Goal: Task Accomplishment & Management: Complete application form

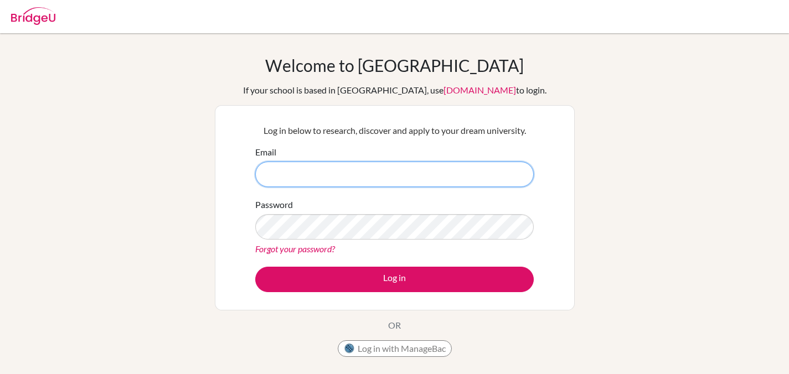
type input "[EMAIL_ADDRESS][DOMAIN_NAME]"
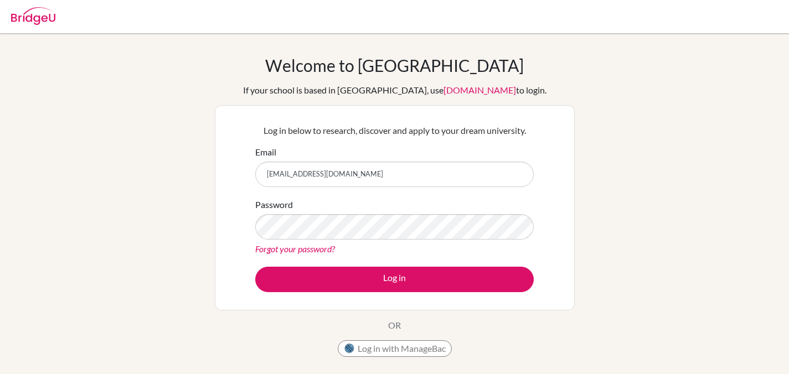
click at [584, 259] on div "Welcome to [GEOGRAPHIC_DATA] If your school is based in [GEOGRAPHIC_DATA], use …" at bounding box center [394, 236] width 789 height 362
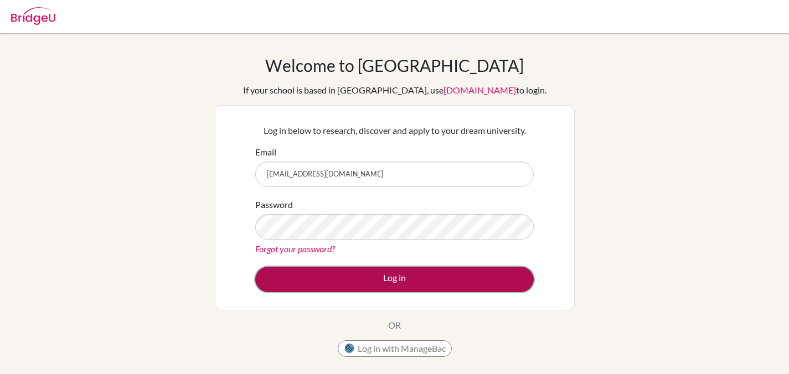
click at [473, 281] on button "Log in" at bounding box center [394, 279] width 279 height 25
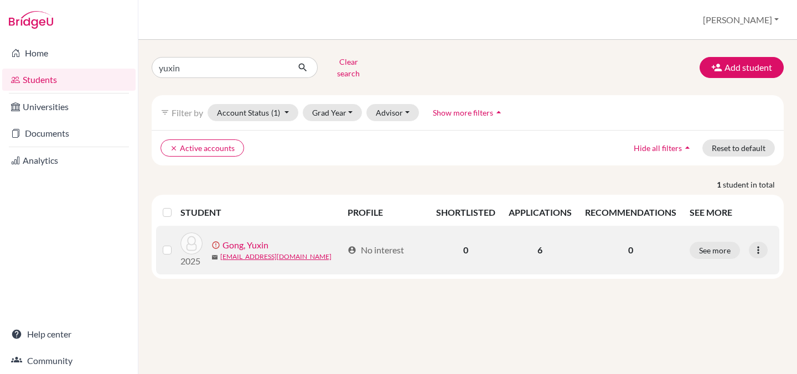
click at [242, 239] on link "Gong, Yuxin" at bounding box center [246, 245] width 46 height 13
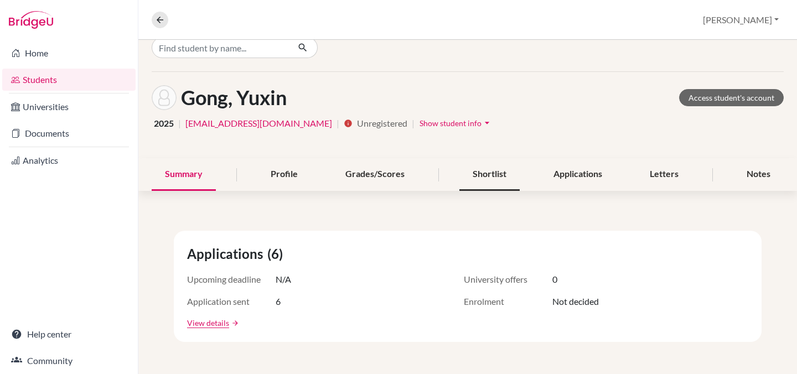
scroll to position [23, 0]
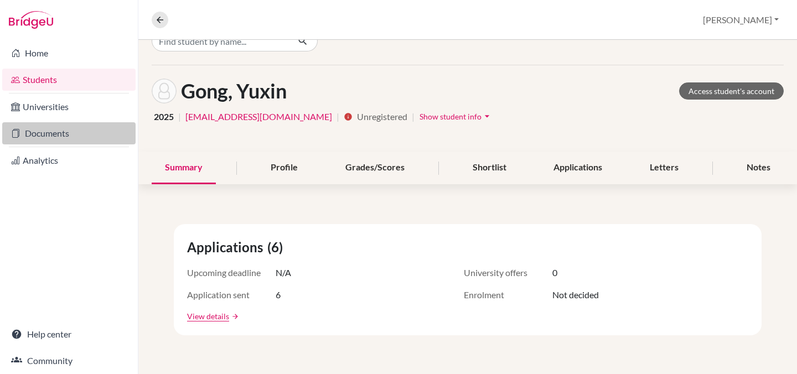
click at [71, 137] on link "Documents" at bounding box center [68, 133] width 133 height 22
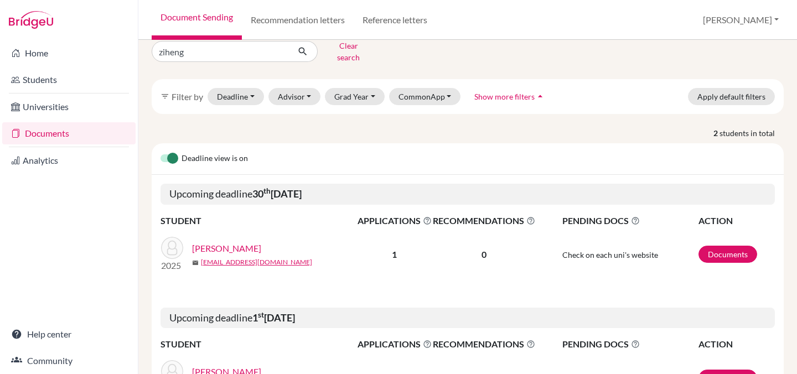
scroll to position [22, 0]
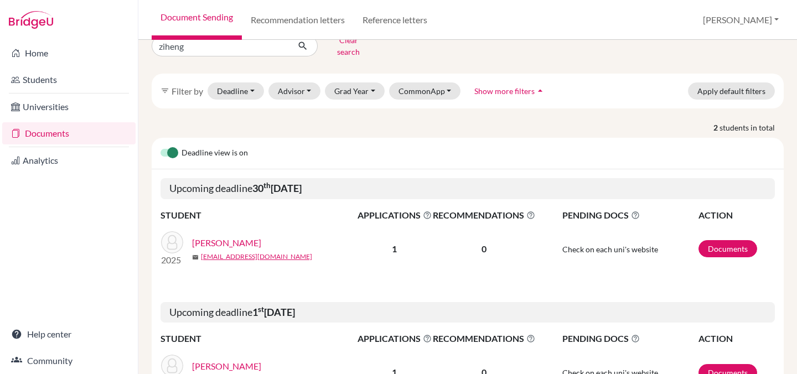
click at [230, 236] on link "[PERSON_NAME]" at bounding box center [226, 242] width 69 height 13
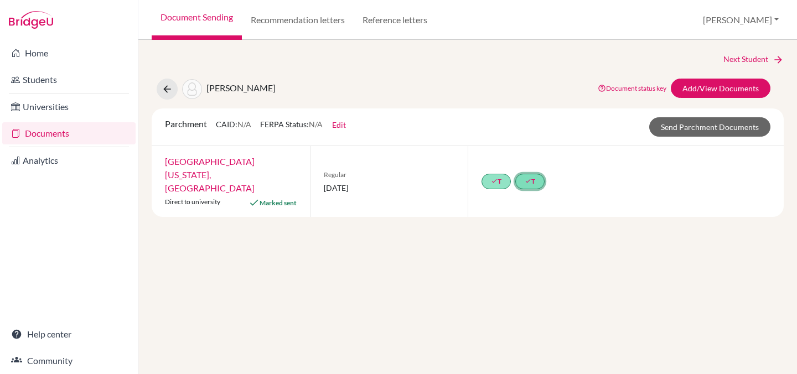
click at [537, 180] on link "done T" at bounding box center [530, 182] width 29 height 16
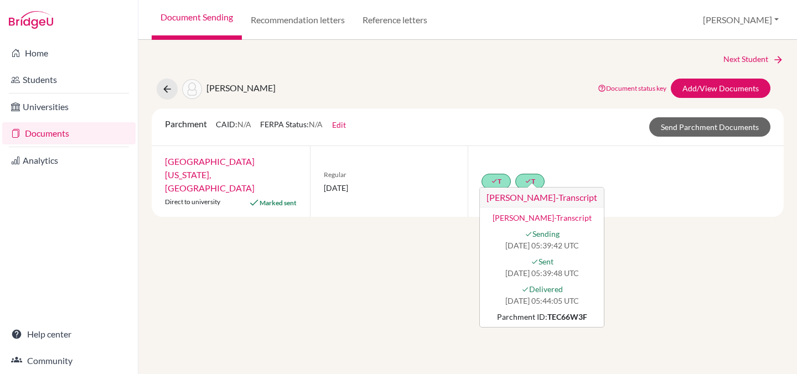
click at [652, 212] on div "Next Student Deng, Ziheng Document status key TR Requirement. Document not uplo…" at bounding box center [467, 207] width 659 height 334
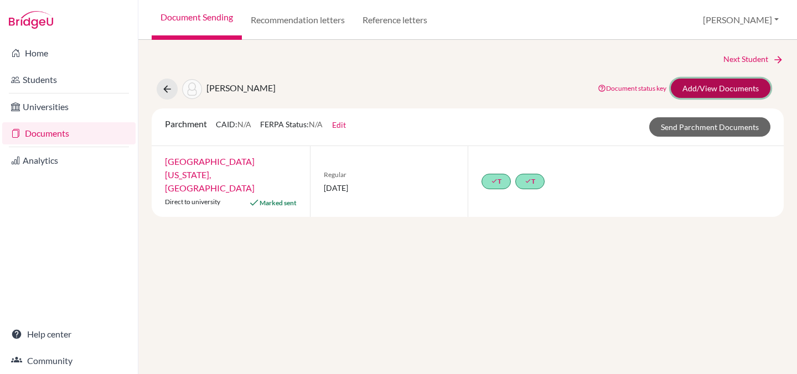
click at [740, 89] on link "Add/View Documents" at bounding box center [721, 88] width 100 height 19
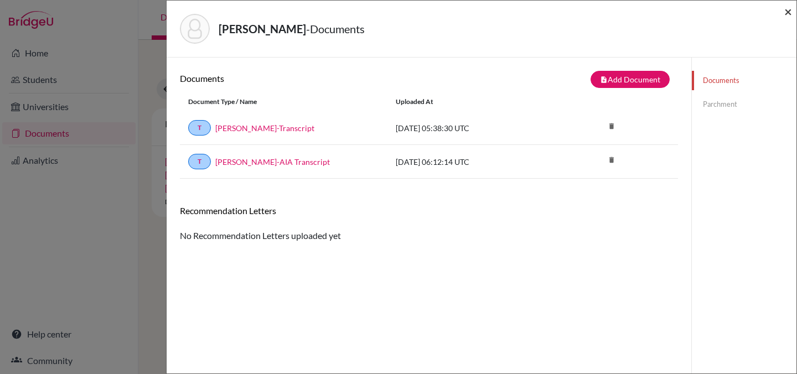
click at [786, 10] on span "×" at bounding box center [789, 11] width 8 height 16
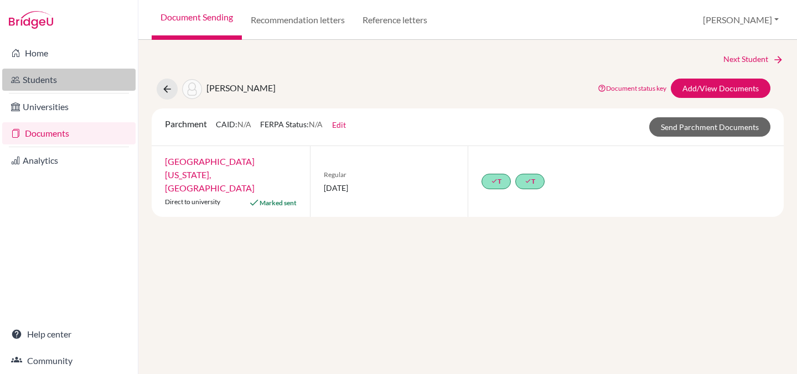
click at [42, 73] on link "Students" at bounding box center [68, 80] width 133 height 22
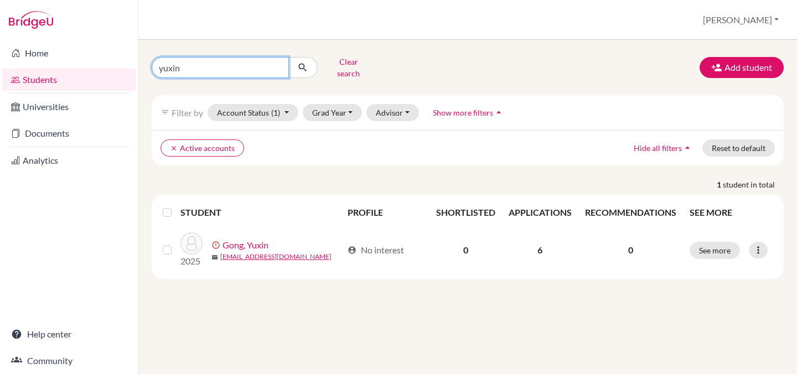
click at [240, 67] on input "yuxin" at bounding box center [220, 67] width 137 height 21
type input "y"
type input "yuelun"
click at [297, 68] on icon "submit" at bounding box center [302, 67] width 11 height 11
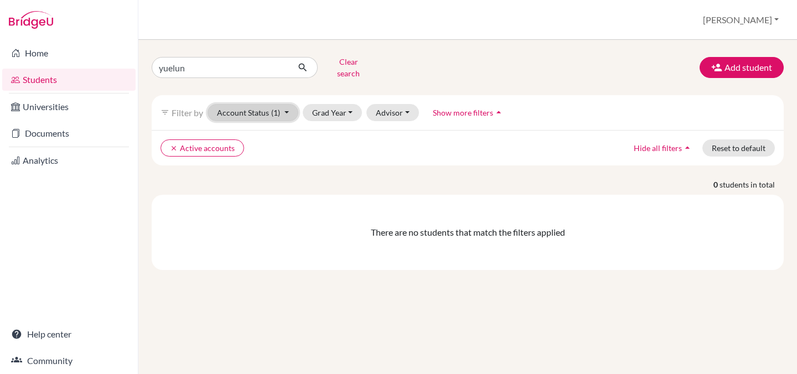
click at [285, 106] on button "Account Status (1)" at bounding box center [253, 112] width 91 height 17
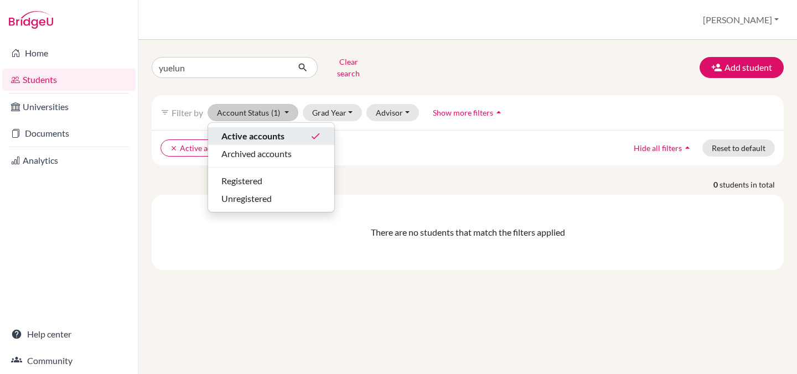
click at [289, 130] on div "Active accounts done" at bounding box center [272, 136] width 100 height 13
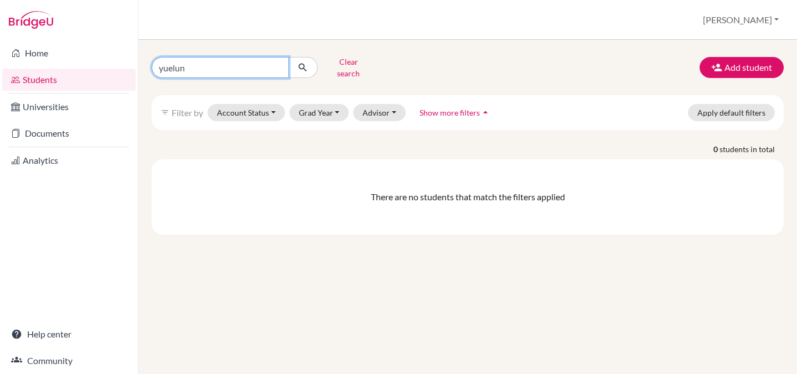
click at [241, 63] on input "yuelun" at bounding box center [220, 67] width 137 height 21
click at [302, 65] on icon "submit" at bounding box center [302, 67] width 11 height 11
click at [291, 65] on button "submit" at bounding box center [303, 67] width 29 height 21
click at [289, 64] on button "submit" at bounding box center [303, 67] width 29 height 21
click at [231, 65] on input "yuelun" at bounding box center [220, 67] width 137 height 21
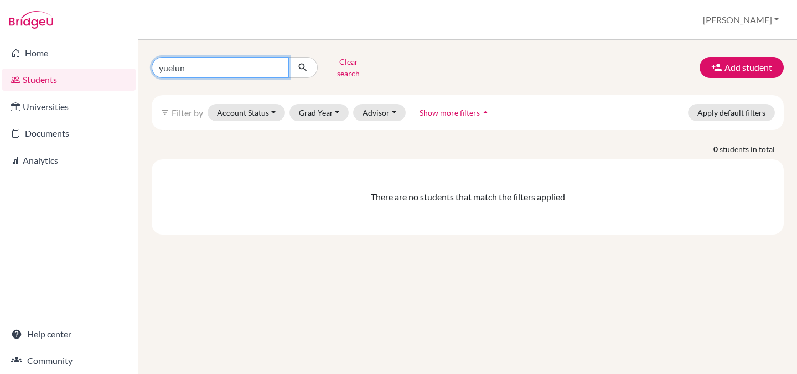
click at [278, 65] on input "yuelun" at bounding box center [220, 67] width 137 height 21
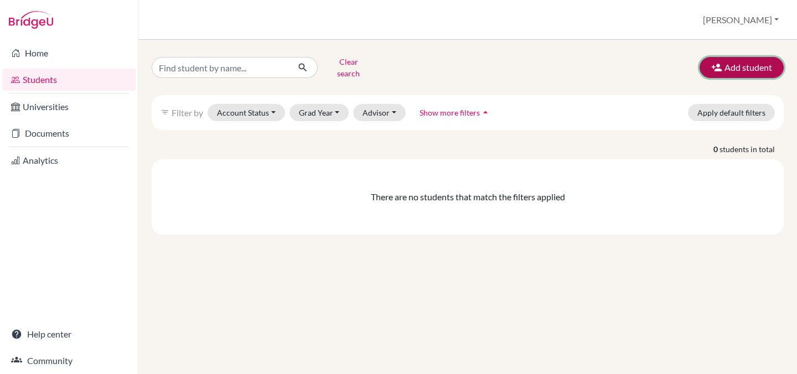
click at [735, 68] on button "Add student" at bounding box center [742, 67] width 84 height 21
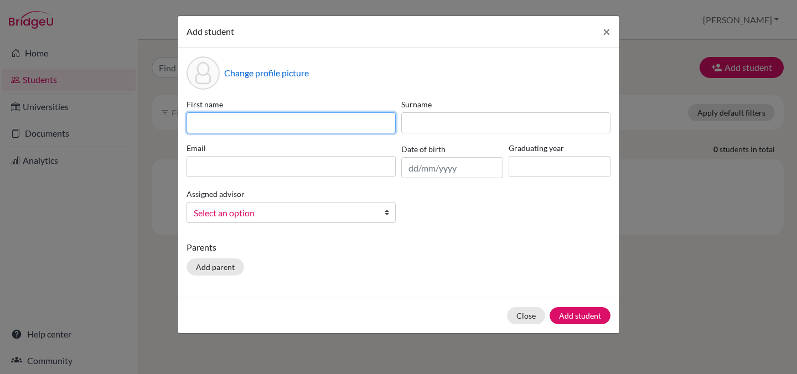
click at [309, 124] on input at bounding box center [291, 122] width 209 height 21
type input "Y"
type input "Yuelun"
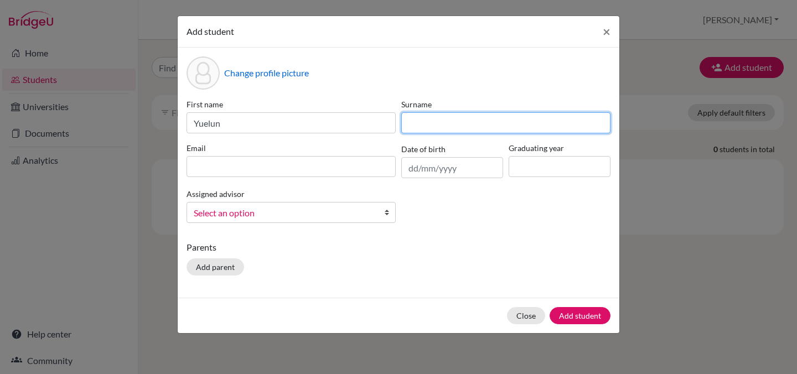
click at [418, 121] on input at bounding box center [505, 122] width 209 height 21
type input "Huang"
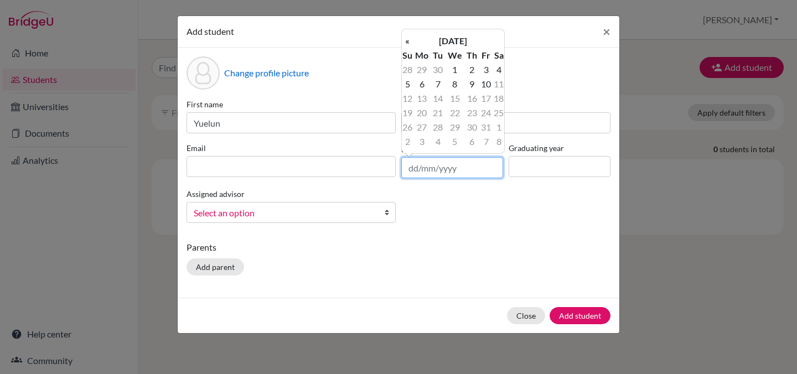
click at [441, 164] on input "text" at bounding box center [452, 167] width 102 height 21
click at [466, 38] on th "October 2025" at bounding box center [453, 41] width 80 height 14
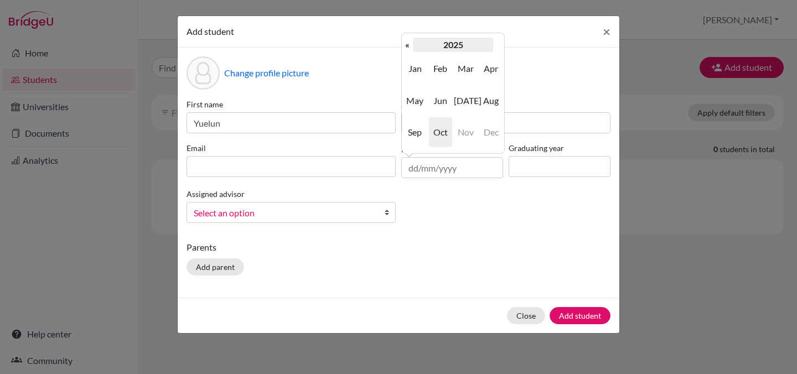
click at [446, 42] on th "2025" at bounding box center [453, 45] width 80 height 14
click at [410, 46] on th "«" at bounding box center [407, 45] width 11 height 14
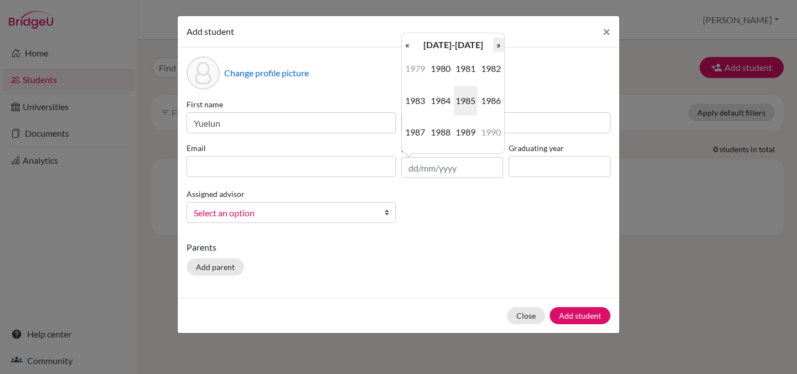
click at [497, 47] on th "»" at bounding box center [498, 45] width 11 height 14
click at [447, 128] on span "2008" at bounding box center [440, 132] width 23 height 30
click at [415, 73] on span "Jan" at bounding box center [415, 69] width 23 height 30
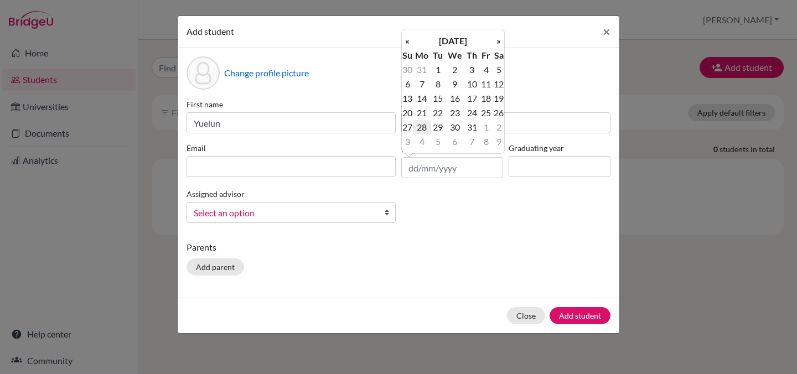
click at [429, 124] on td "28" at bounding box center [422, 127] width 18 height 14
type input "[DATE]"
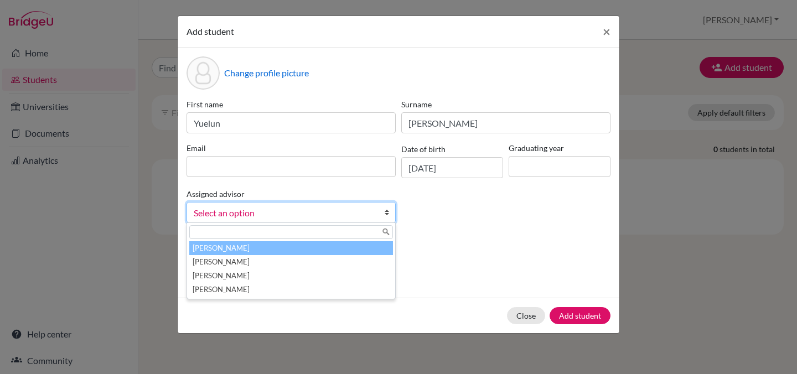
click at [329, 220] on link "Select an option" at bounding box center [291, 212] width 209 height 21
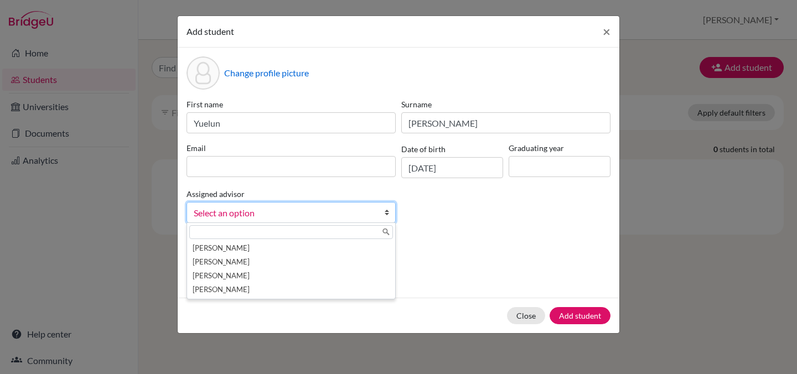
click at [477, 262] on div "Parents Add parent" at bounding box center [399, 260] width 424 height 39
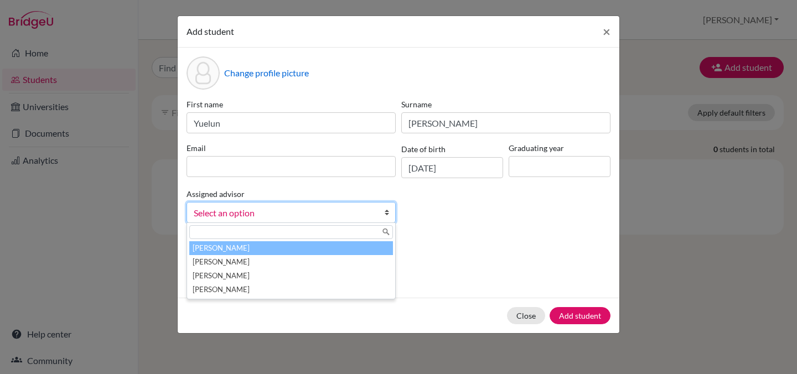
click at [350, 219] on span "Select an option" at bounding box center [284, 213] width 181 height 14
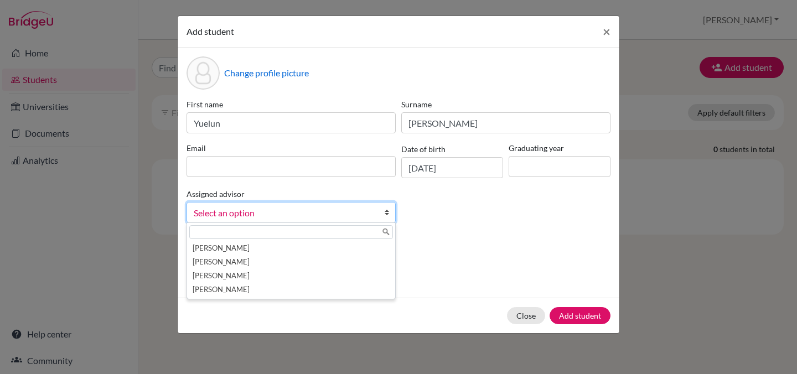
click at [485, 270] on div "Parents Add parent" at bounding box center [399, 260] width 424 height 39
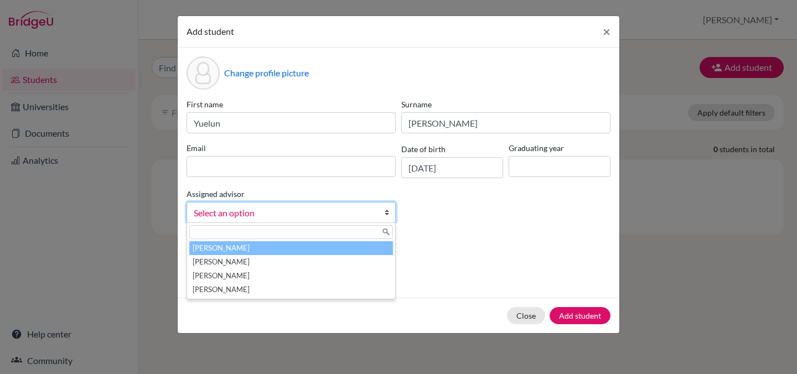
click at [370, 216] on span "Select an option" at bounding box center [284, 213] width 181 height 14
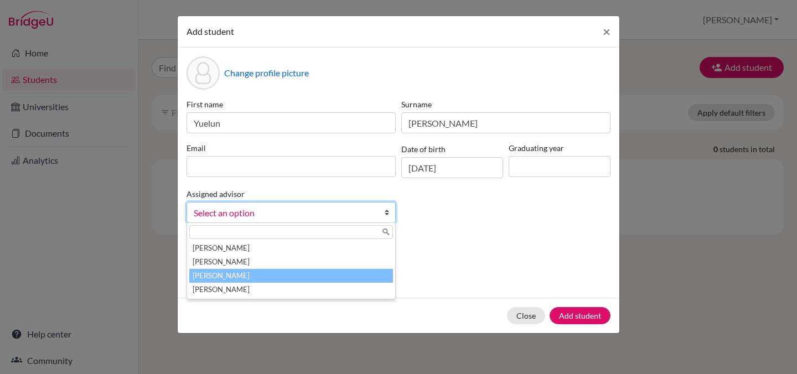
click at [304, 275] on li "Ma, Niki" at bounding box center [291, 276] width 204 height 14
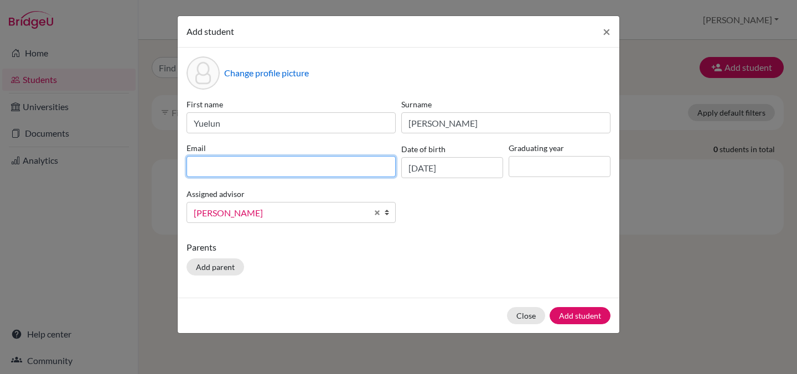
click at [286, 167] on input at bounding box center [291, 166] width 209 height 21
paste input "penguinsandryan@gmail.com"
type input "penguinsandryan@gmail.com"
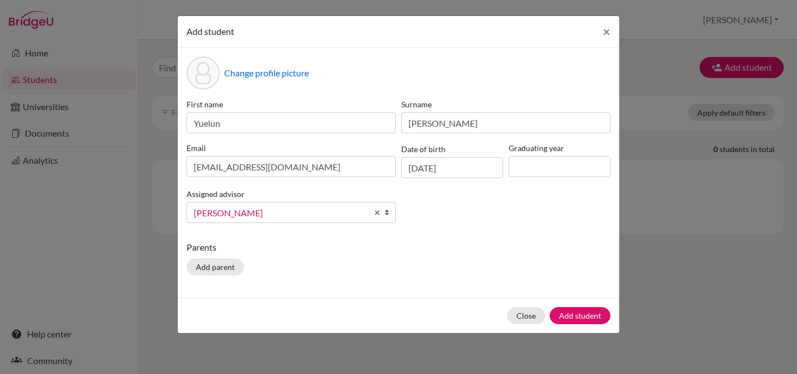
click at [465, 239] on div "Change profile picture First name Yuelun Surname Huang Email penguinsandryan@gm…" at bounding box center [399, 173] width 442 height 250
click at [553, 168] on input at bounding box center [560, 166] width 102 height 21
type input "2026"
click at [573, 321] on button "Add student" at bounding box center [580, 315] width 61 height 17
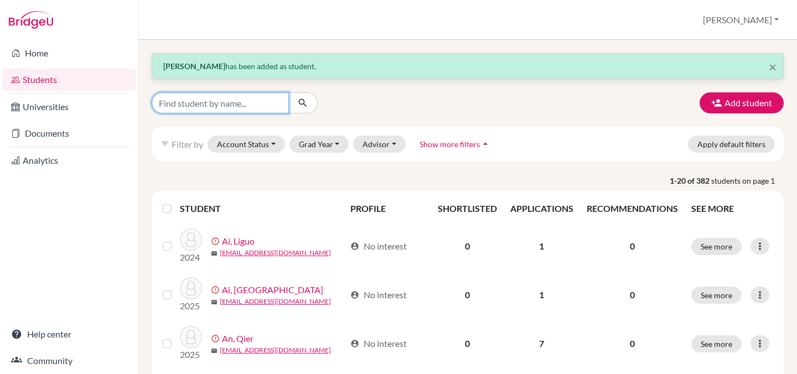
click at [239, 105] on input "Find student by name..." at bounding box center [220, 102] width 137 height 21
type input "yuelun"
click at [303, 101] on icon "submit" at bounding box center [302, 102] width 11 height 11
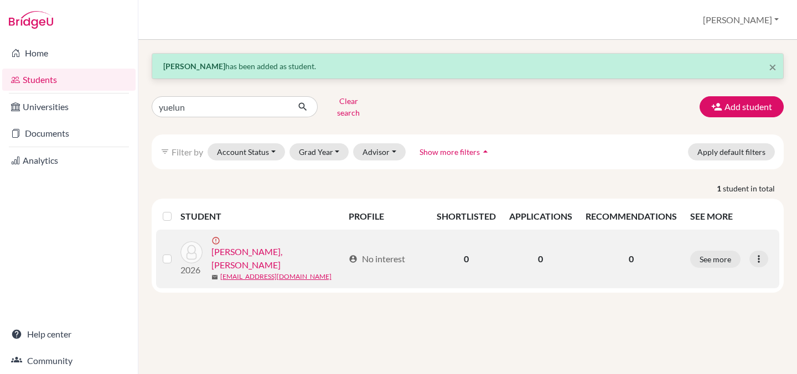
click at [249, 245] on link "[PERSON_NAME], [PERSON_NAME]" at bounding box center [278, 258] width 133 height 27
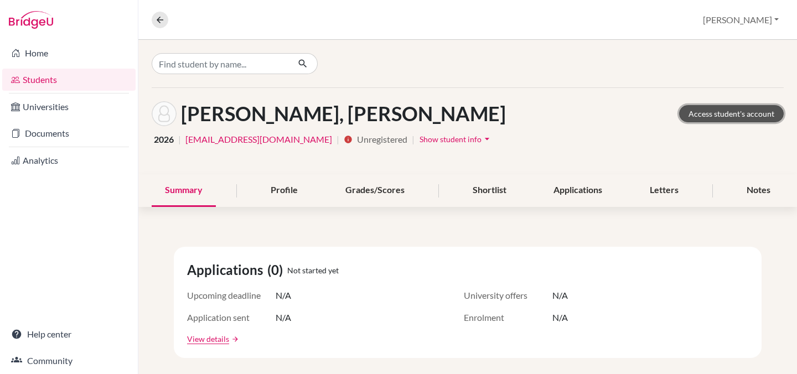
click at [723, 110] on link "Access student's account" at bounding box center [731, 113] width 105 height 17
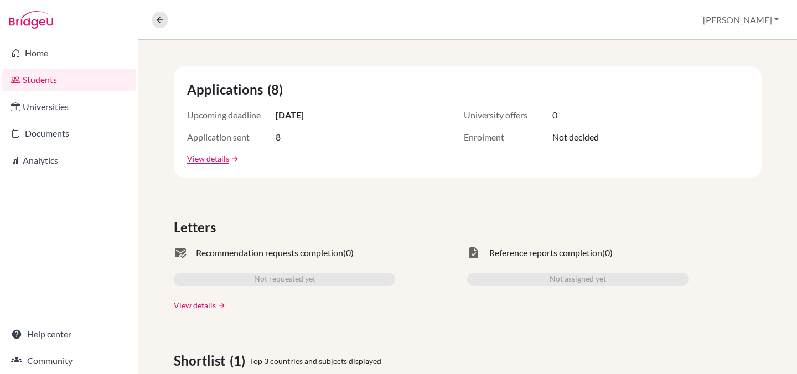
scroll to position [8, 0]
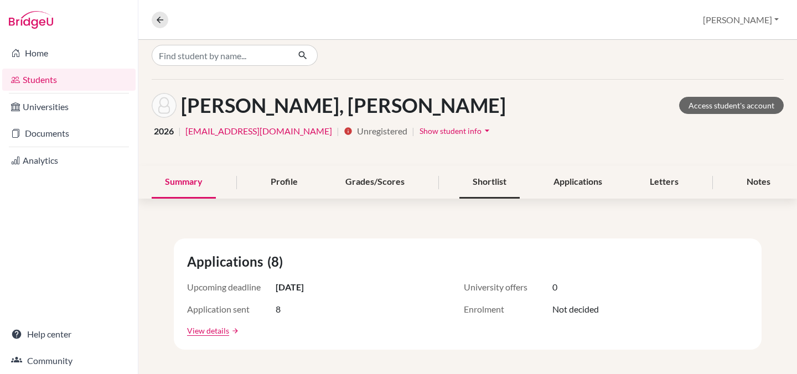
click at [483, 186] on div "Shortlist" at bounding box center [490, 182] width 60 height 33
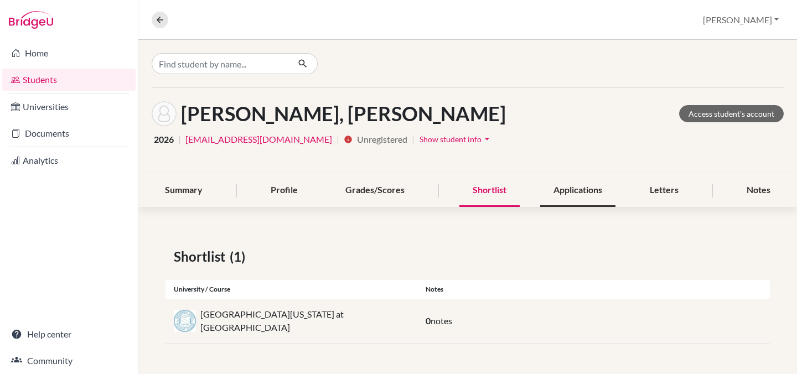
click at [575, 189] on div "Applications" at bounding box center [577, 190] width 75 height 33
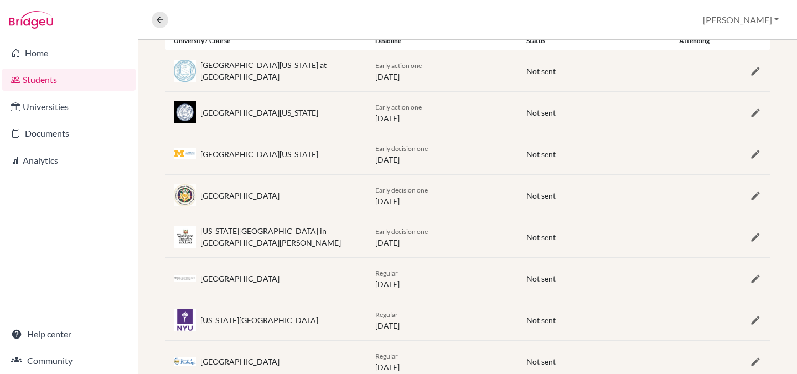
scroll to position [246, 0]
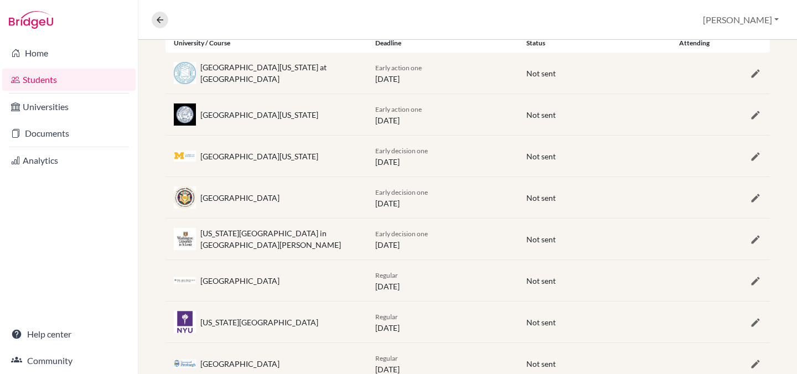
click at [249, 163] on div "University of Michigan" at bounding box center [267, 156] width 202 height 22
click at [244, 158] on div "University of Michigan" at bounding box center [259, 157] width 118 height 12
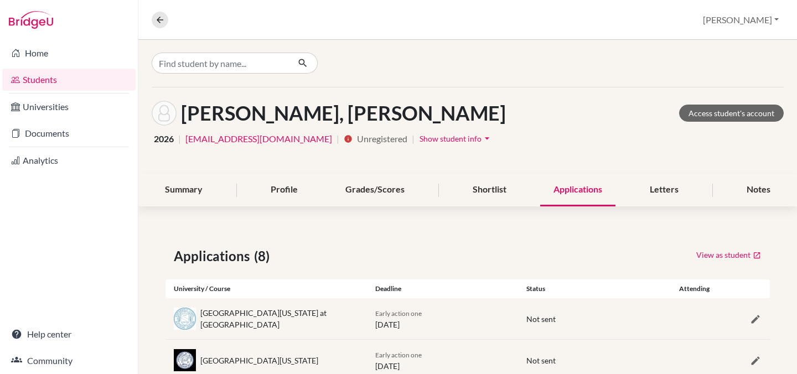
scroll to position [0, 0]
click at [717, 117] on link "Access student's account" at bounding box center [731, 113] width 105 height 17
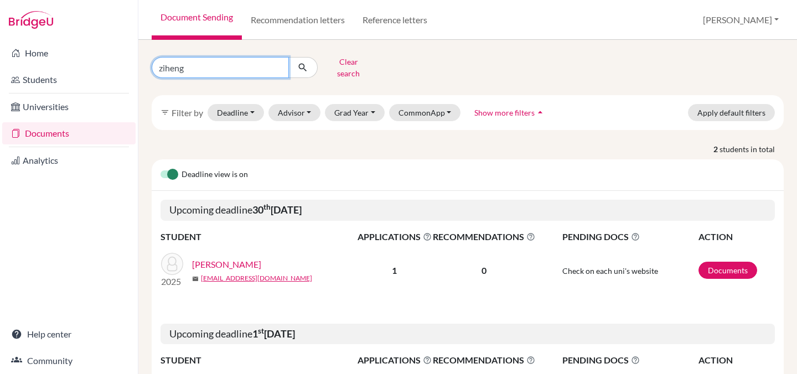
click at [240, 69] on input "ziheng" at bounding box center [220, 67] width 137 height 21
type input "z"
type input "yuelun"
click at [309, 66] on button "submit" at bounding box center [303, 67] width 29 height 21
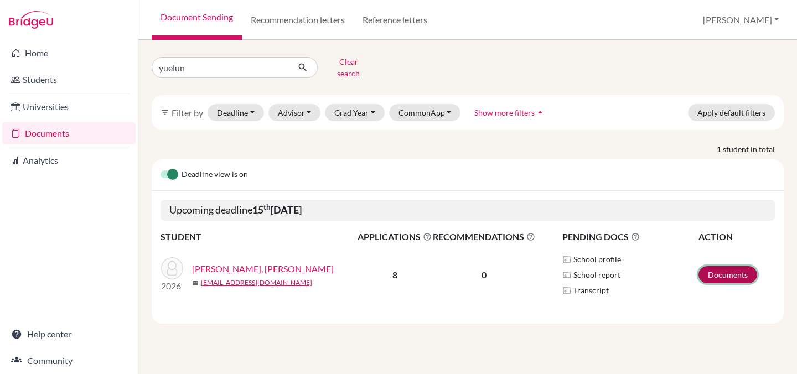
click at [727, 268] on link "Documents" at bounding box center [728, 274] width 59 height 17
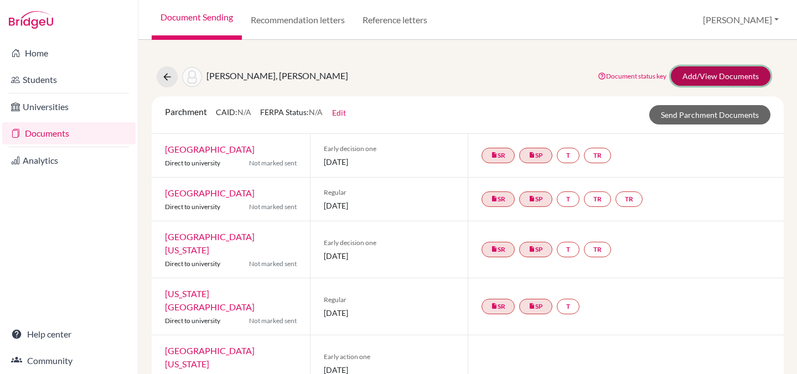
click at [682, 74] on link "Add/View Documents" at bounding box center [721, 75] width 100 height 19
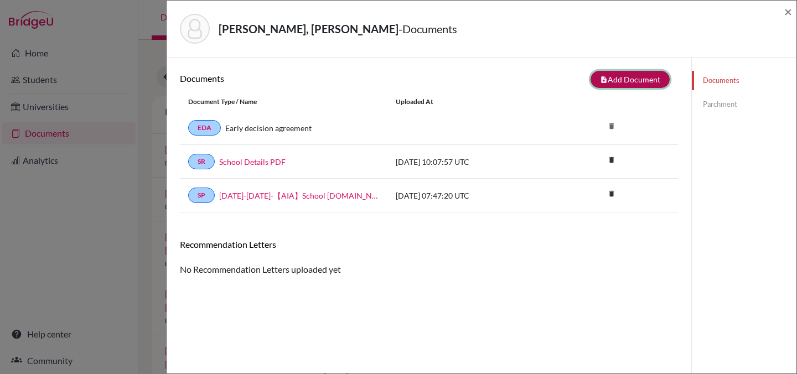
click at [609, 81] on button "note_add Add Document" at bounding box center [630, 79] width 79 height 17
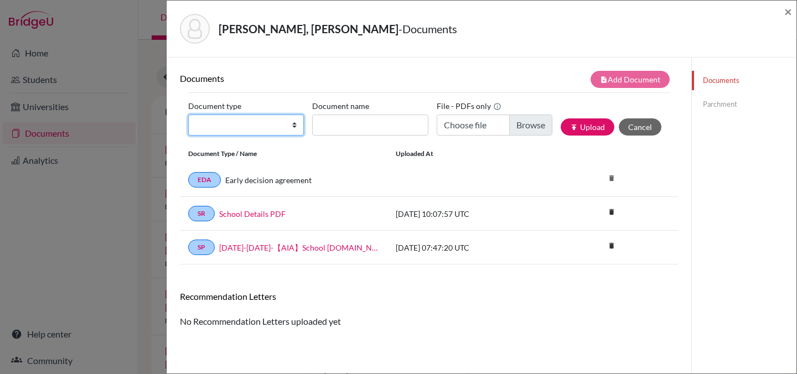
click at [251, 129] on select "Change explanation for Common App reports Counselor recommendation Fee waiver I…" at bounding box center [246, 125] width 116 height 21
select select "2"
click at [188, 115] on select "Change explanation for Common App reports Counselor recommendation Fee waiver I…" at bounding box center [246, 125] width 116 height 21
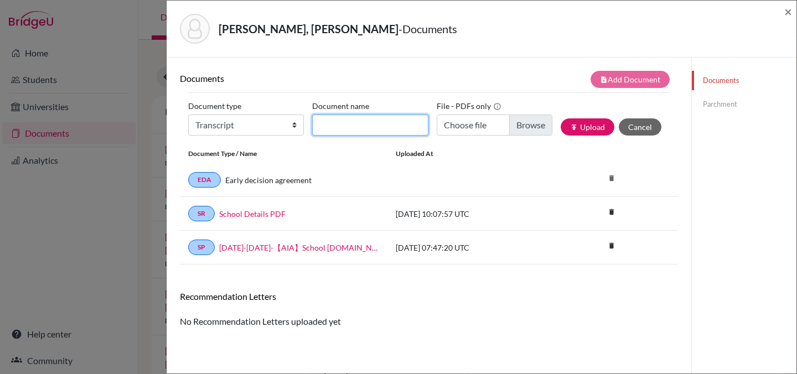
click at [376, 122] on input "Document name" at bounding box center [370, 125] width 116 height 21
type input "Y"
type input "[PERSON_NAME]-AIA Transcript"
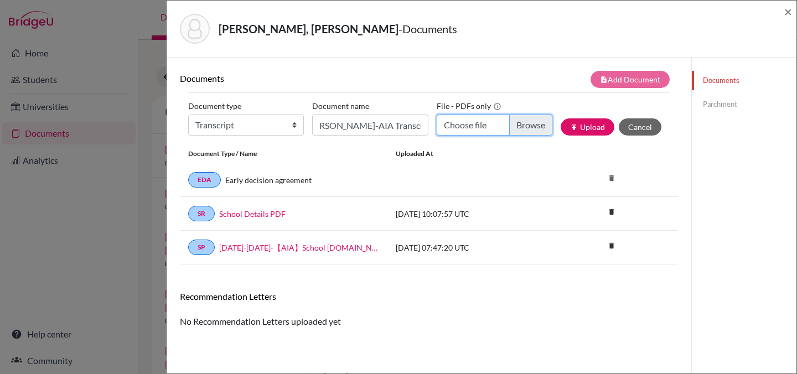
click at [521, 121] on input "Choose file" at bounding box center [495, 125] width 116 height 21
type input "C:\fakepath\signed_Yuelun Huang-AIA Transcript-20251009.pdf"
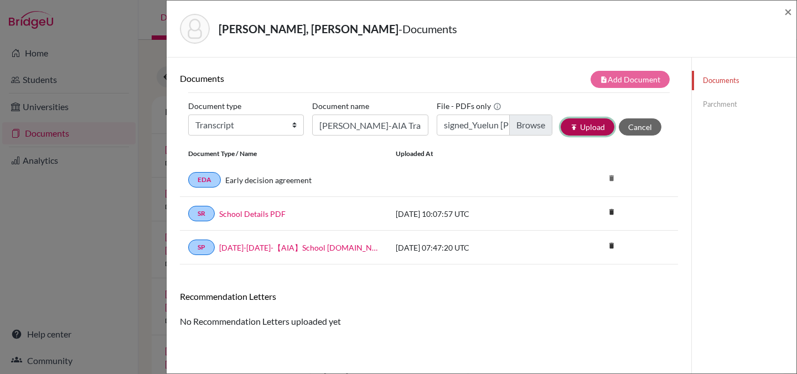
click at [589, 131] on button "publish Upload" at bounding box center [588, 127] width 54 height 17
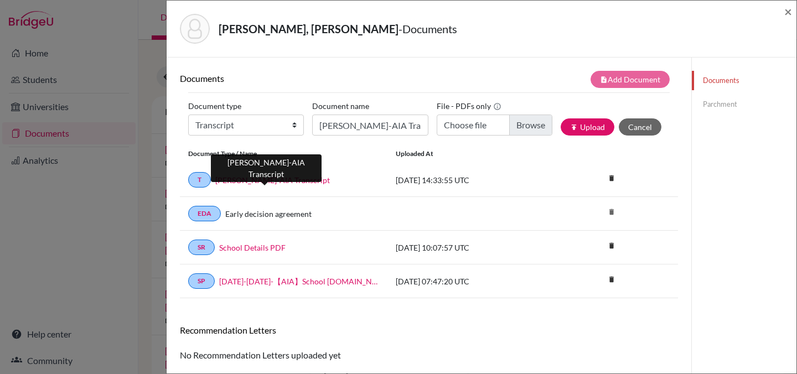
click at [308, 178] on link "[PERSON_NAME]-AIA Transcript" at bounding box center [272, 180] width 115 height 12
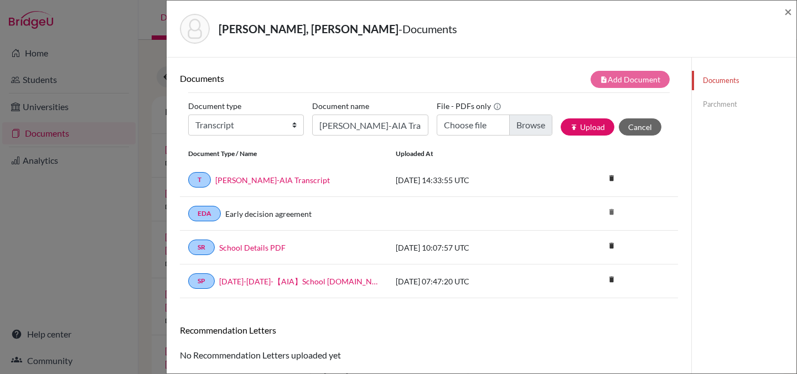
click at [715, 100] on link "Parchment" at bounding box center [744, 104] width 105 height 19
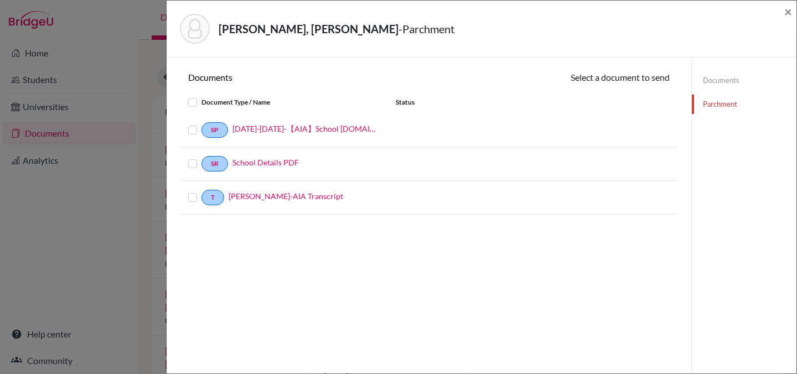
click at [202, 191] on label at bounding box center [202, 191] width 0 height 0
click at [0, 0] on input "checkbox" at bounding box center [0, 0] width 0 height 0
click at [627, 77] on button "Continue" at bounding box center [639, 79] width 61 height 17
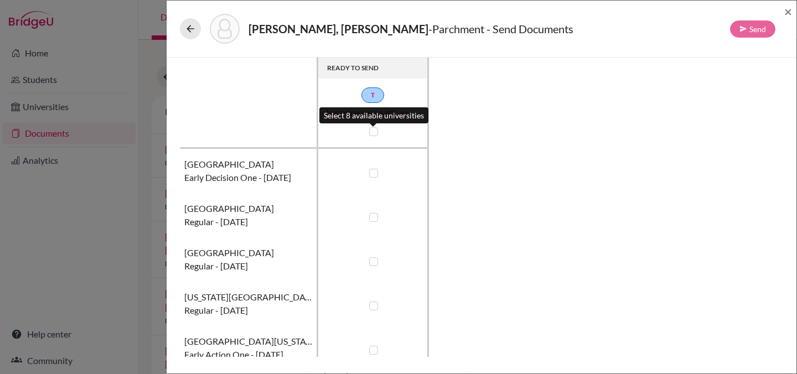
click at [373, 130] on label at bounding box center [373, 131] width 9 height 9
click at [373, 130] on input "checkbox" at bounding box center [371, 130] width 9 height 11
checkbox input "true"
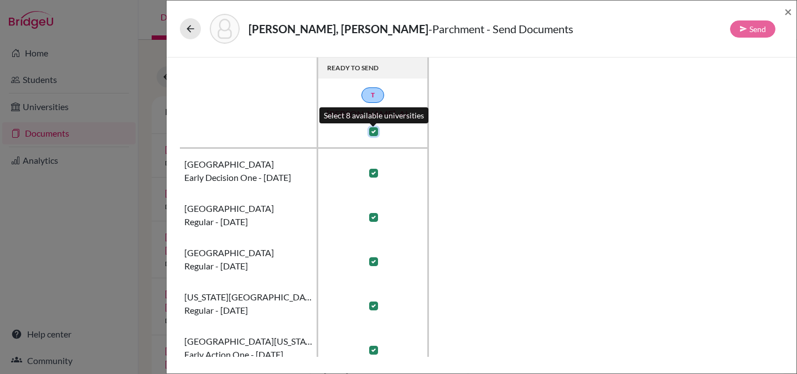
checkbox input "true"
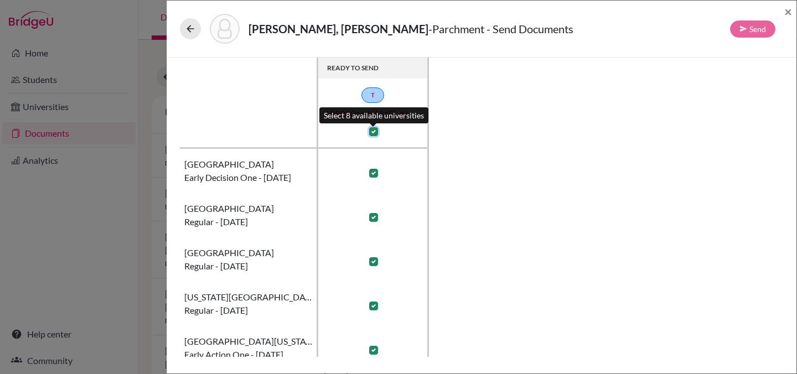
checkbox input "true"
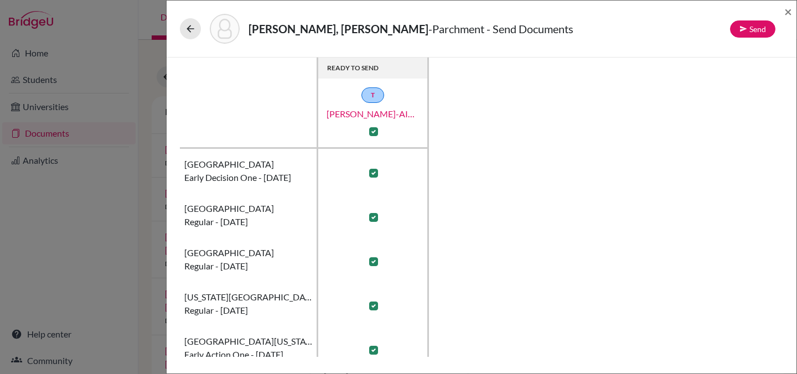
scroll to position [13, 0]
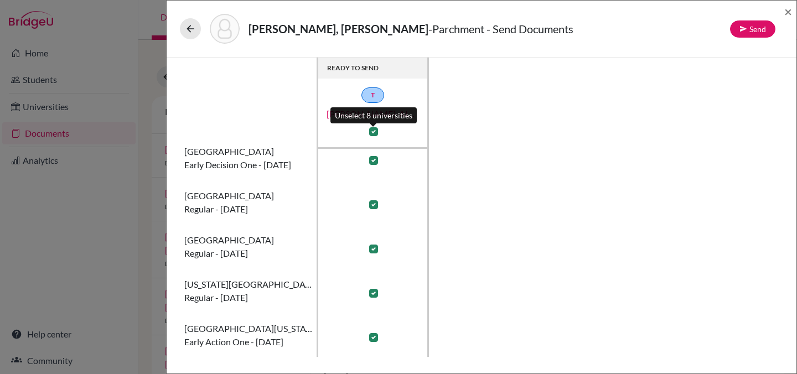
click at [377, 133] on label at bounding box center [373, 131] width 9 height 9
click at [375, 133] on input "checkbox" at bounding box center [371, 130] width 9 height 11
checkbox input "false"
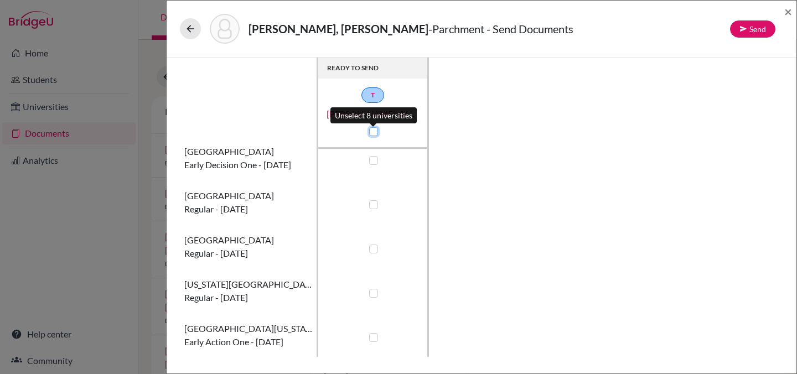
checkbox input "false"
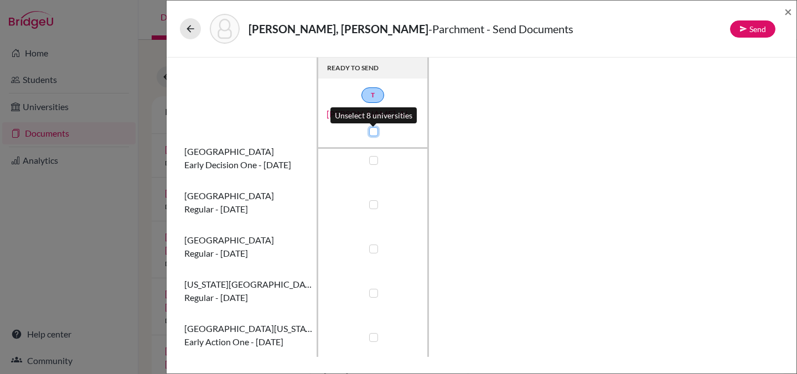
checkbox input "false"
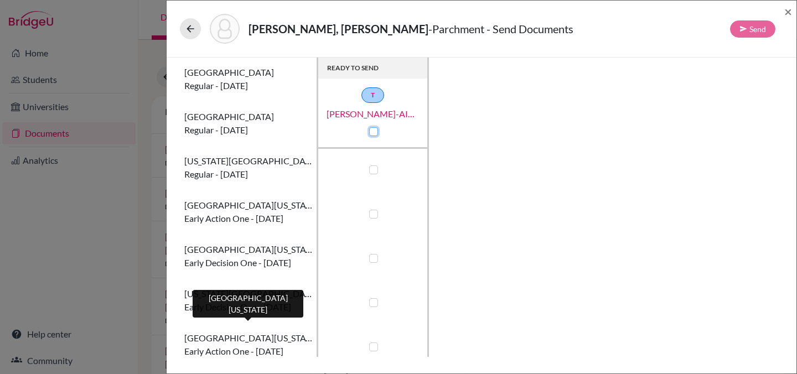
scroll to position [146, 0]
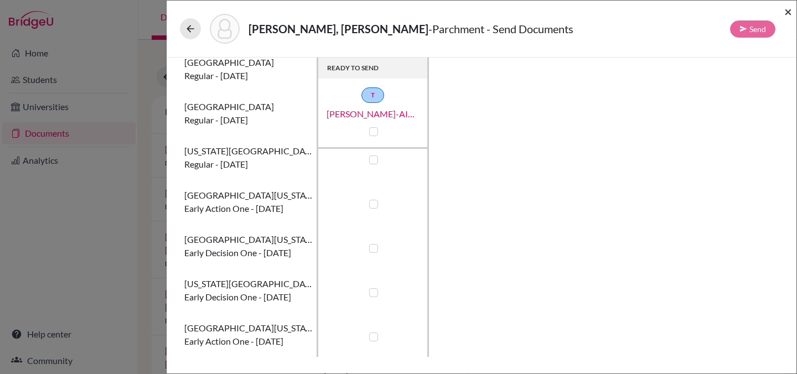
click at [790, 14] on span "×" at bounding box center [789, 11] width 8 height 16
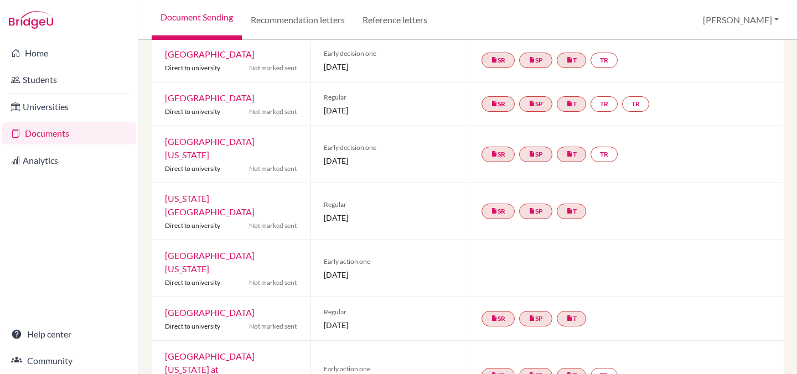
scroll to position [162, 0]
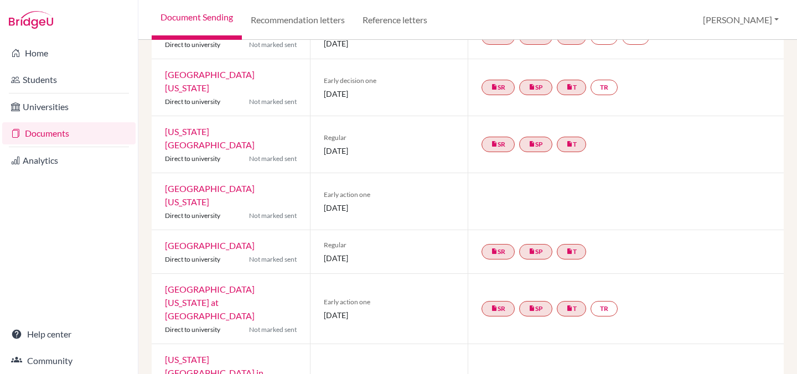
click at [533, 173] on div at bounding box center [626, 201] width 316 height 56
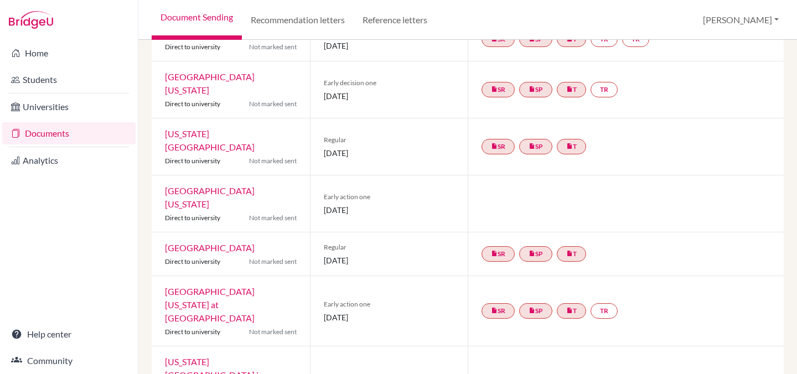
click at [244, 186] on link "[GEOGRAPHIC_DATA][US_STATE]" at bounding box center [210, 198] width 90 height 24
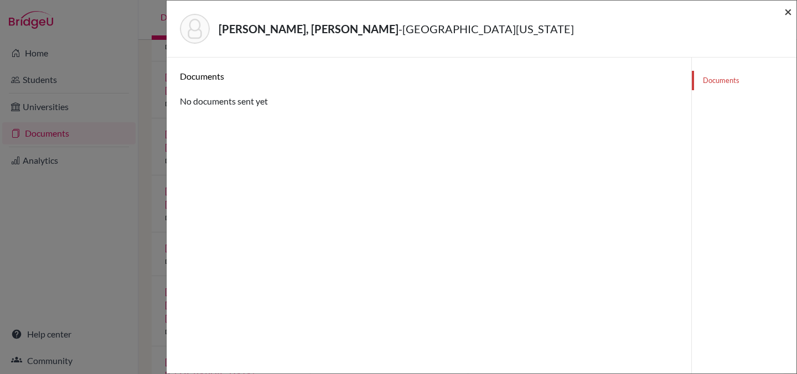
click at [786, 13] on span "×" at bounding box center [789, 11] width 8 height 16
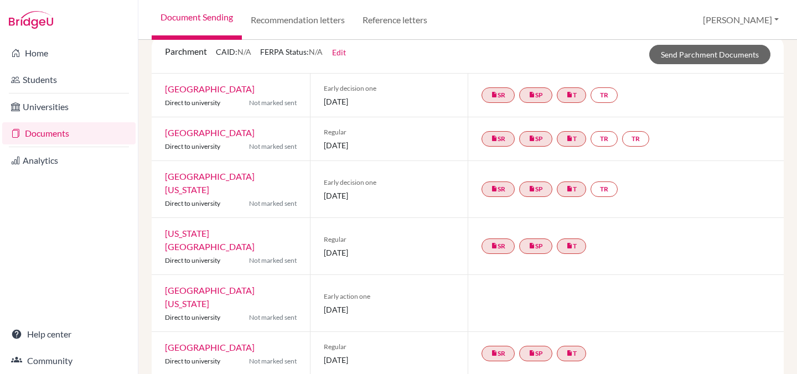
scroll to position [50, 0]
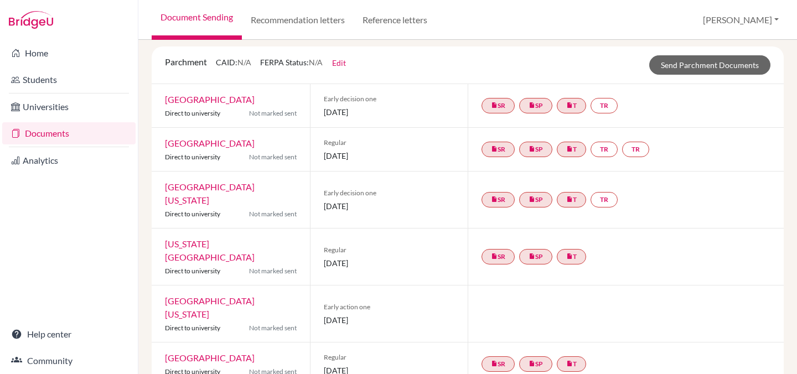
click at [210, 142] on link "[GEOGRAPHIC_DATA]" at bounding box center [210, 143] width 90 height 11
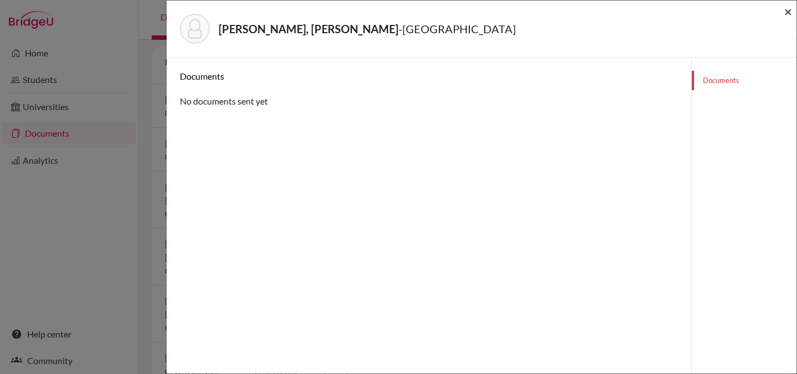
click at [790, 13] on span "×" at bounding box center [789, 11] width 8 height 16
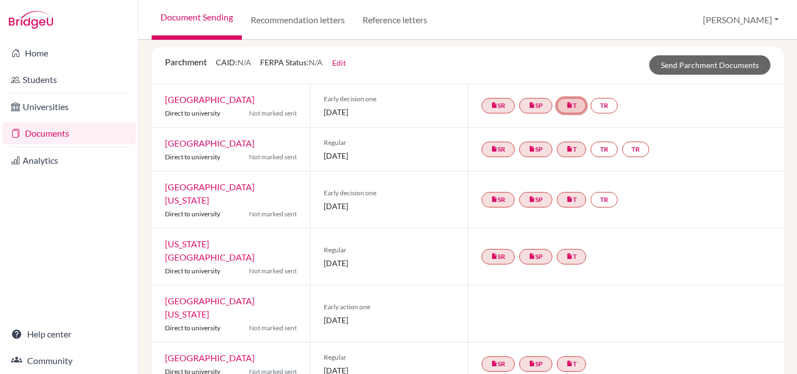
click at [574, 105] on link "insert_drive_file T" at bounding box center [571, 106] width 29 height 16
click at [673, 109] on div "insert_drive_file SR insert_drive_file SP insert_drive_file T Transcript Yuelun…" at bounding box center [626, 105] width 316 height 43
click at [568, 155] on link "insert_drive_file T" at bounding box center [571, 150] width 29 height 16
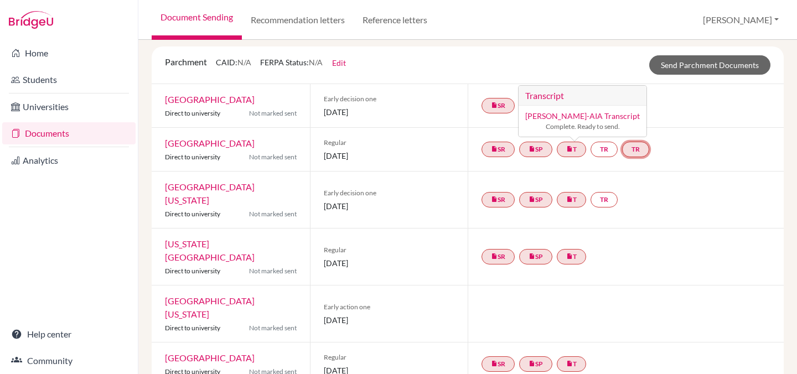
click at [635, 152] on link "TR" at bounding box center [635, 150] width 27 height 16
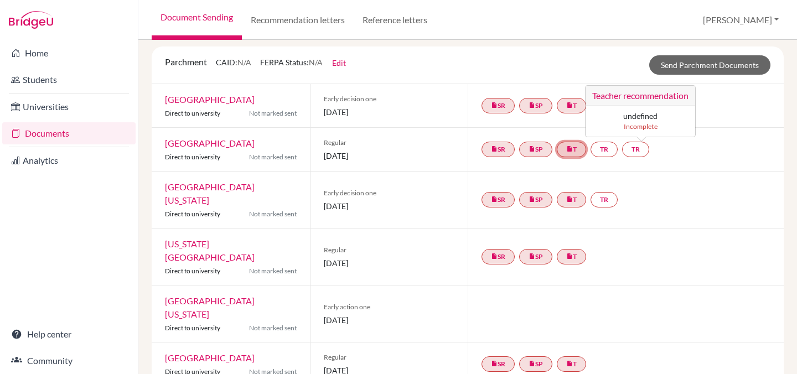
click at [568, 152] on icon "insert_drive_file" at bounding box center [570, 149] width 7 height 7
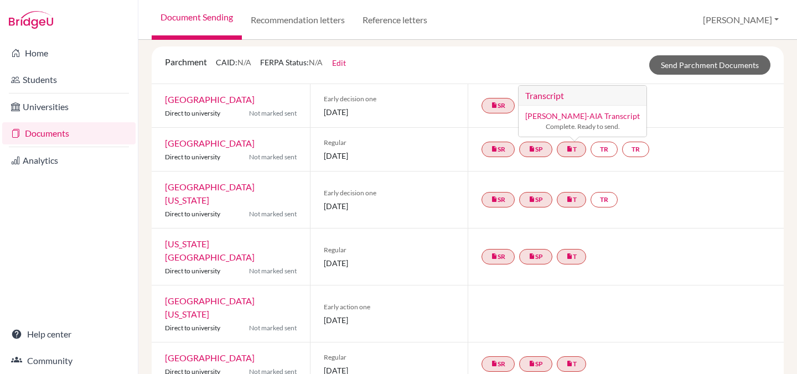
click at [629, 246] on div "insert_drive_file SR insert_drive_file SP insert_drive_file T" at bounding box center [626, 257] width 316 height 56
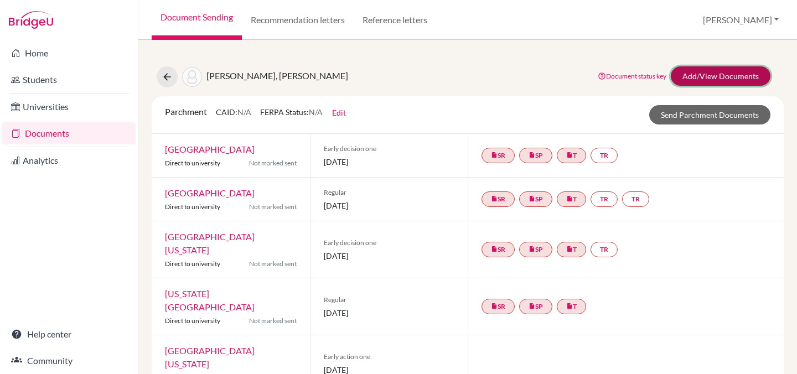
click at [707, 80] on link "Add/View Documents" at bounding box center [721, 75] width 100 height 19
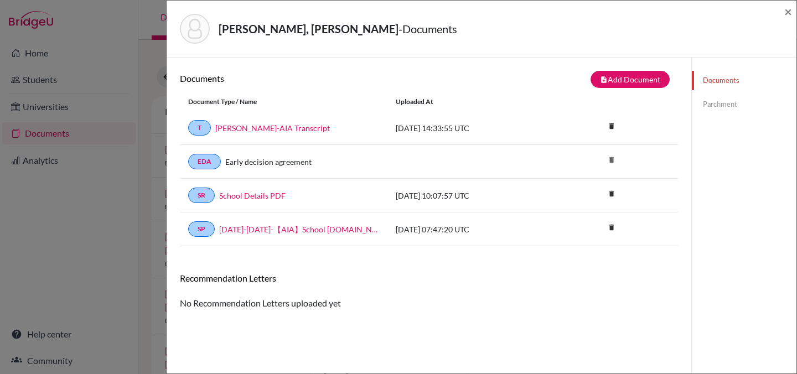
click at [715, 108] on link "Parchment" at bounding box center [744, 104] width 105 height 19
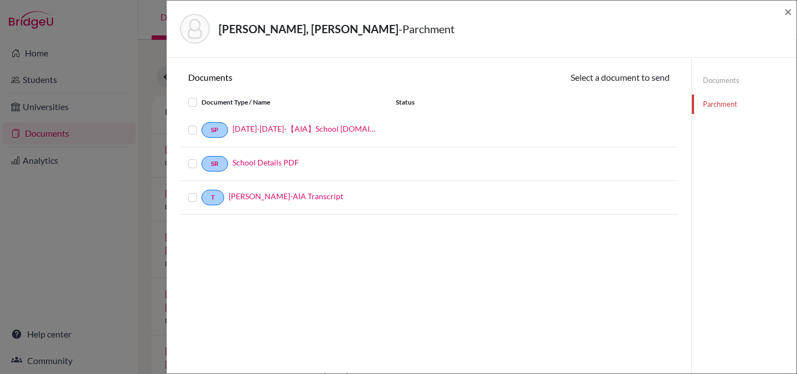
click at [202, 191] on label at bounding box center [202, 191] width 0 height 0
click at [0, 0] on input "checkbox" at bounding box center [0, 0] width 0 height 0
click at [618, 78] on icon at bounding box center [622, 79] width 8 height 8
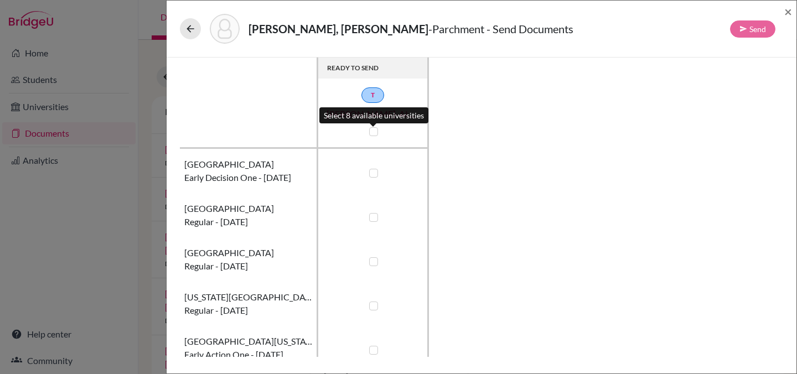
click at [378, 132] on label at bounding box center [373, 131] width 9 height 9
click at [375, 132] on input "checkbox" at bounding box center [371, 130] width 9 height 11
checkbox input "true"
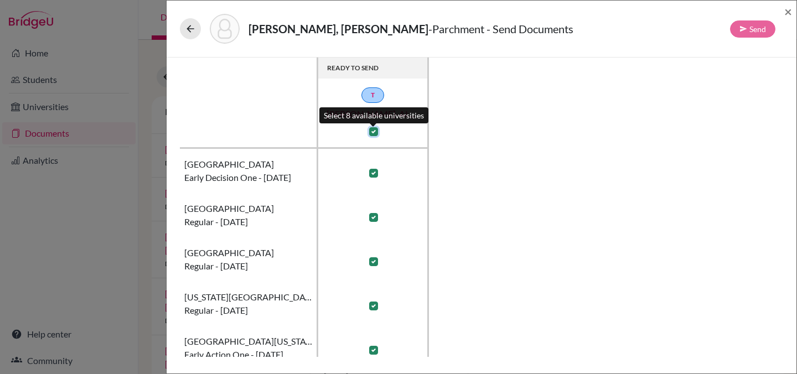
checkbox input "true"
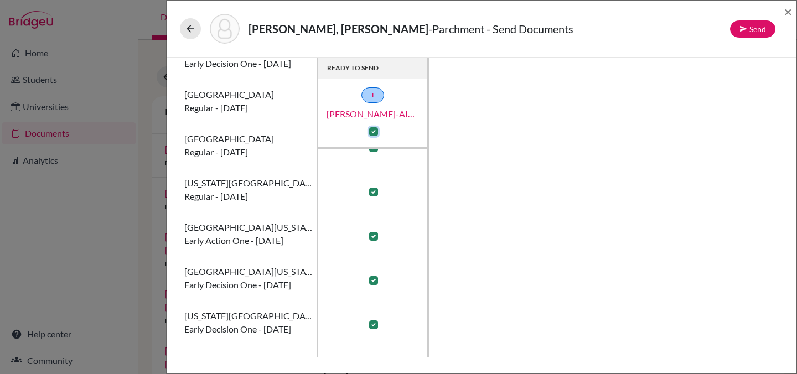
scroll to position [146, 0]
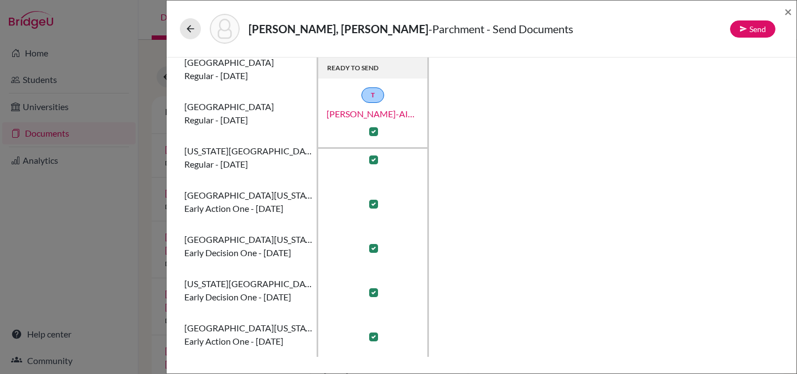
click at [374, 340] on label at bounding box center [373, 337] width 9 height 9
click at [374, 340] on input "checkbox" at bounding box center [371, 336] width 9 height 11
checkbox input "false"
click at [756, 23] on button "Send" at bounding box center [752, 28] width 45 height 17
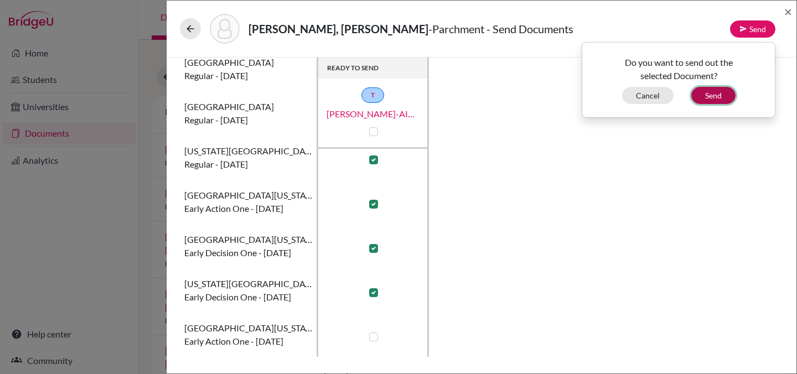
click at [709, 99] on button "Send" at bounding box center [714, 95] width 44 height 17
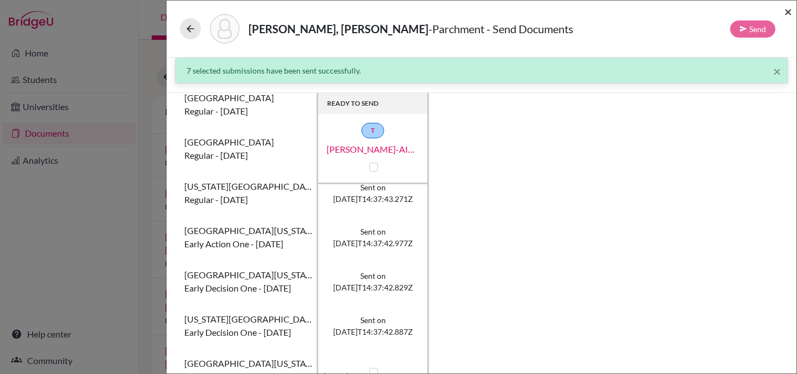
click at [789, 12] on span "×" at bounding box center [789, 11] width 8 height 16
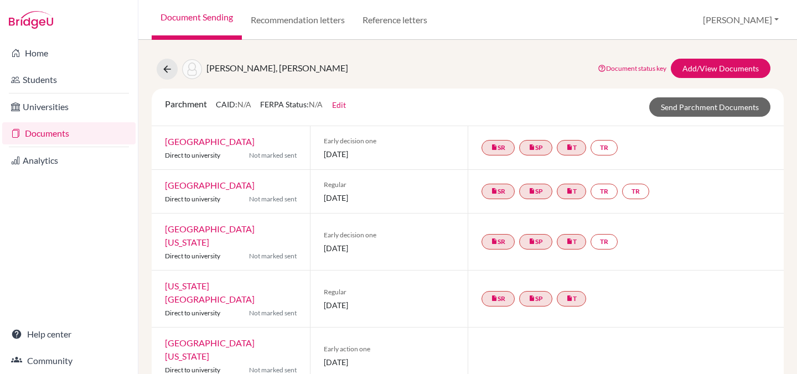
scroll to position [9, 0]
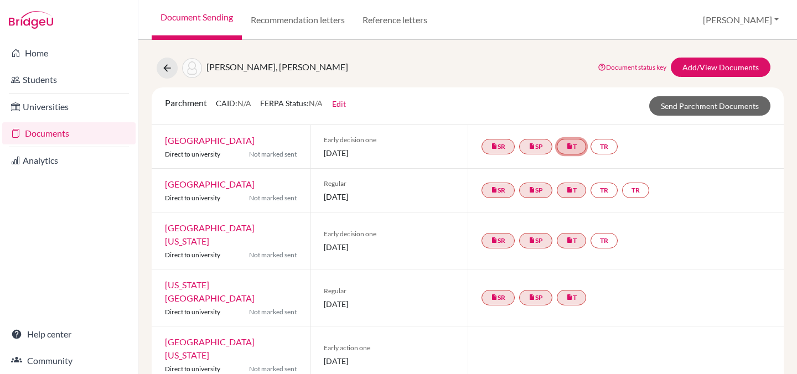
click at [582, 144] on link "insert_drive_file T" at bounding box center [571, 147] width 29 height 16
click at [647, 155] on div "insert_drive_file SR insert_drive_file SP insert_drive_file T Transcript Yuelun…" at bounding box center [626, 146] width 316 height 43
click at [71, 133] on link "Documents" at bounding box center [68, 133] width 133 height 22
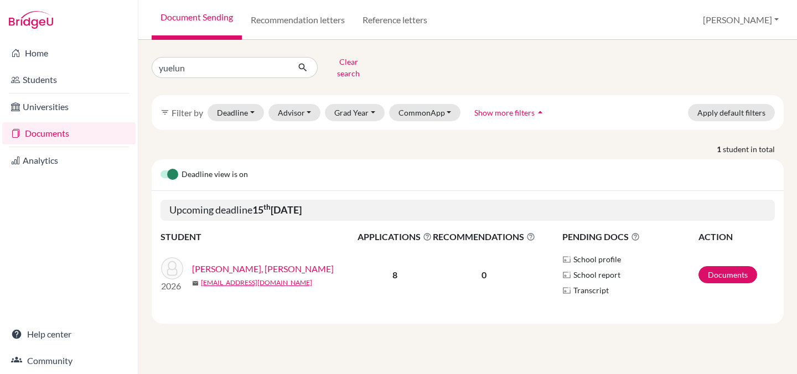
click at [225, 262] on link "[PERSON_NAME], [PERSON_NAME]" at bounding box center [263, 268] width 142 height 13
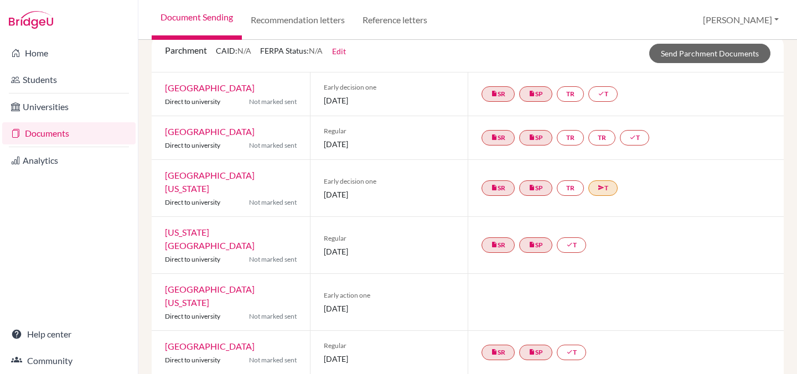
scroll to position [80, 0]
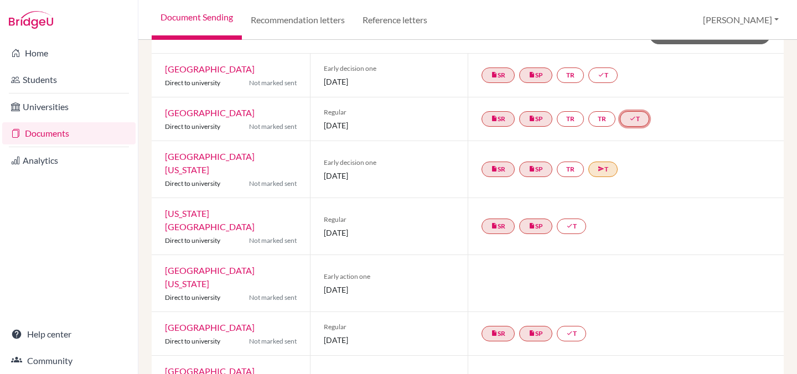
click at [636, 116] on icon "done" at bounding box center [633, 118] width 7 height 7
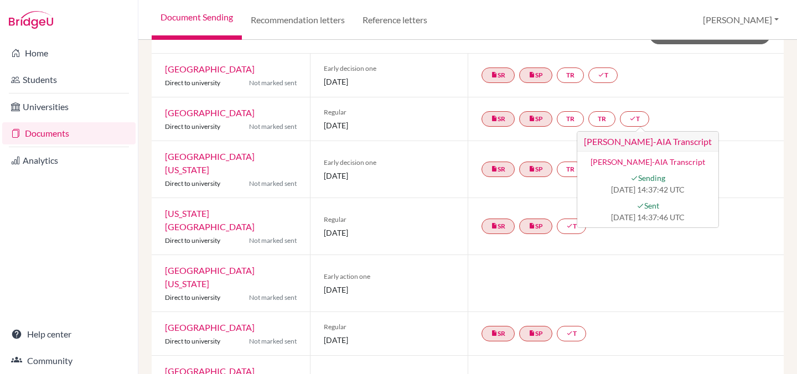
click at [698, 255] on div at bounding box center [626, 283] width 316 height 56
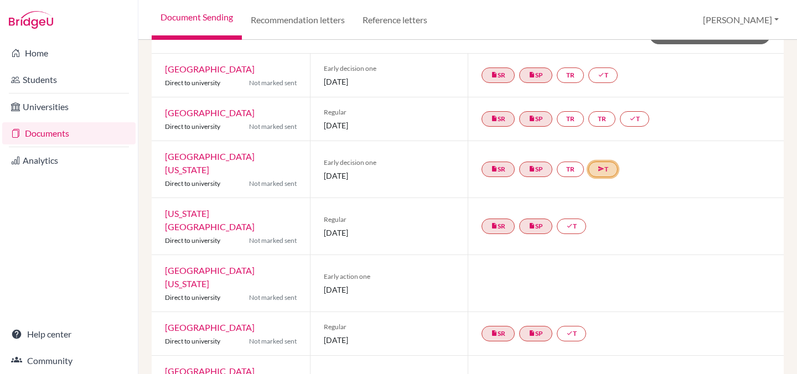
click at [609, 162] on link "send T" at bounding box center [603, 170] width 29 height 16
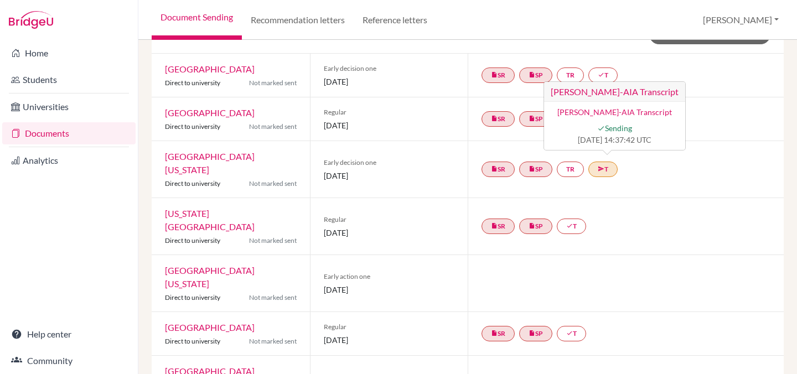
click at [672, 198] on div "insert_drive_file SR insert_drive_file SP done T" at bounding box center [626, 226] width 316 height 56
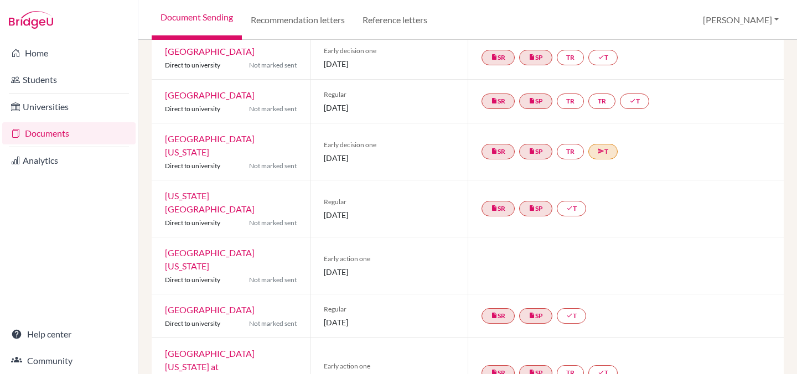
scroll to position [112, 0]
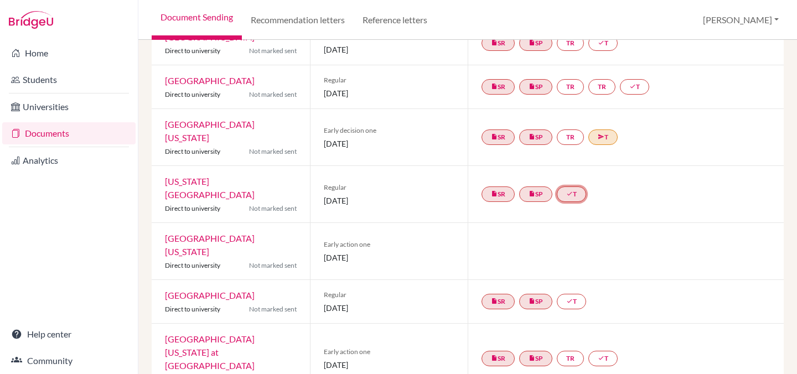
click at [574, 187] on link "done T" at bounding box center [571, 195] width 29 height 16
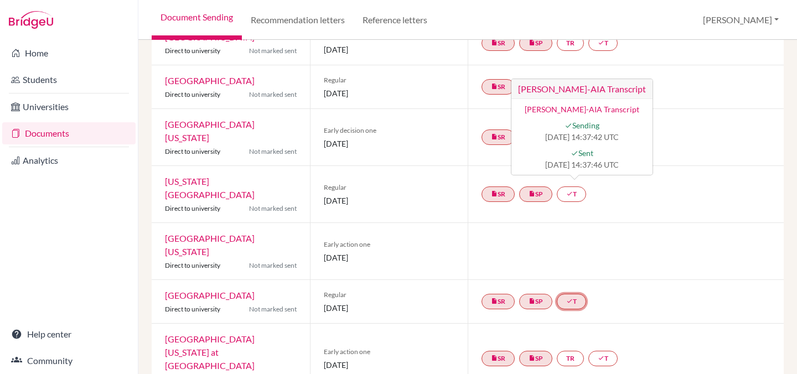
click at [570, 298] on icon "done" at bounding box center [570, 301] width 7 height 7
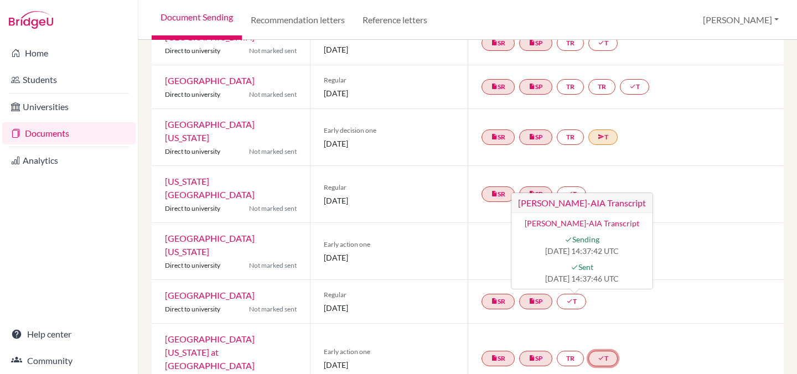
click at [601, 355] on icon "done" at bounding box center [601, 358] width 7 height 7
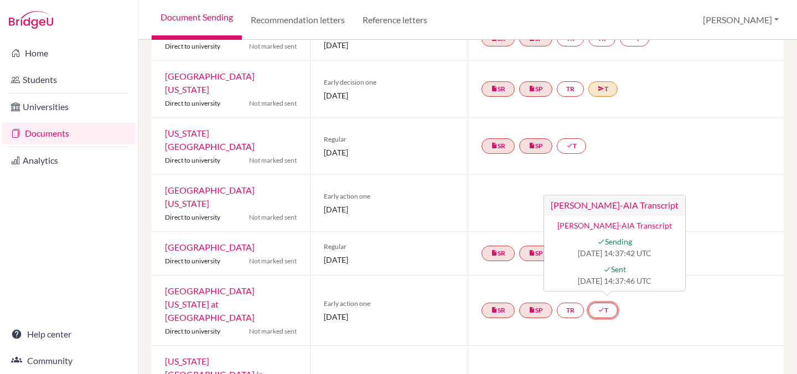
scroll to position [162, 0]
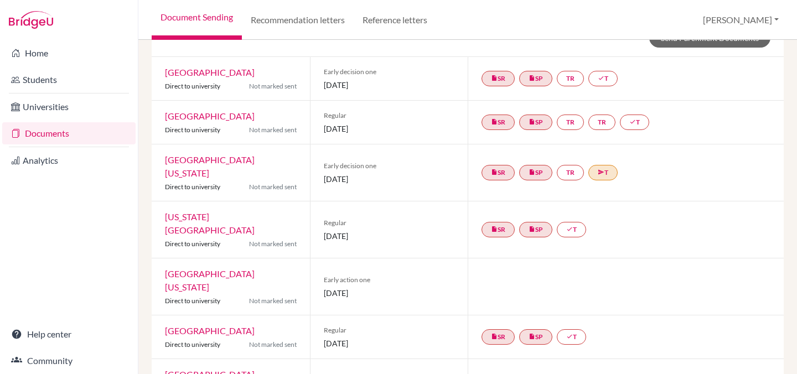
scroll to position [75, 0]
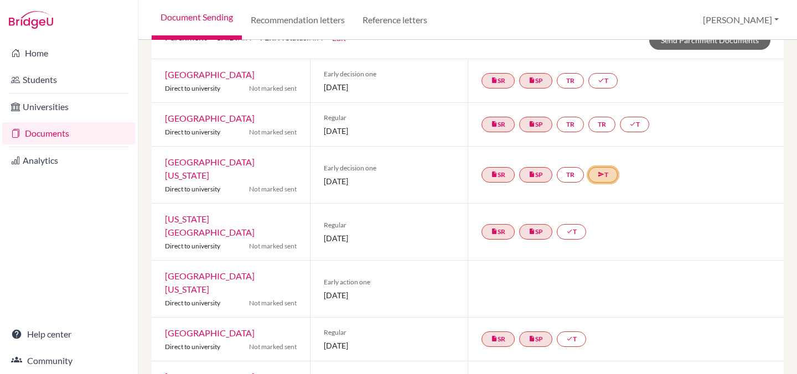
click at [604, 169] on link "send T" at bounding box center [603, 175] width 29 height 16
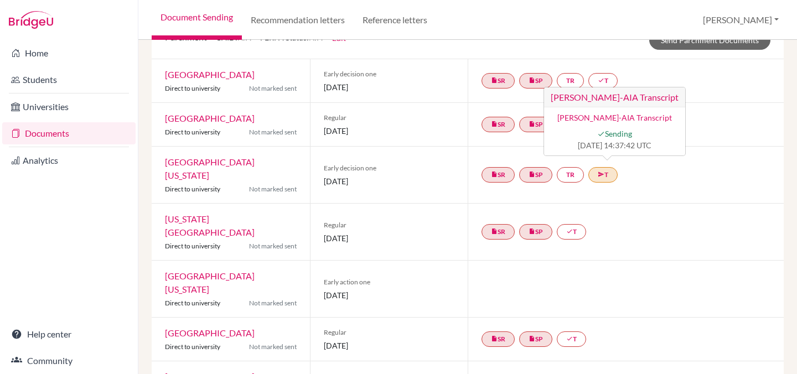
click at [619, 204] on div "insert_drive_file SR insert_drive_file SP done T" at bounding box center [626, 232] width 316 height 56
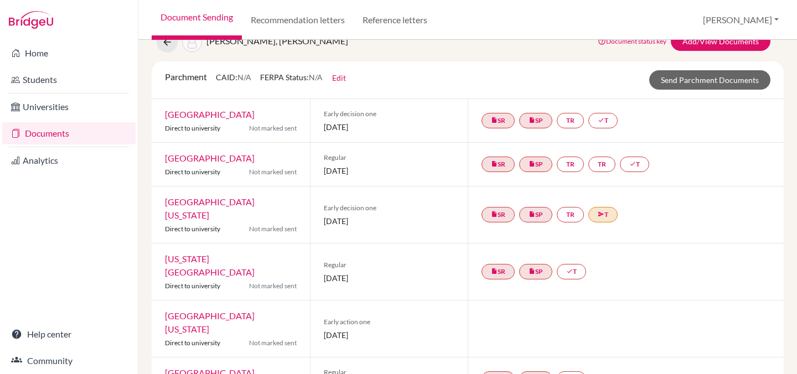
scroll to position [0, 0]
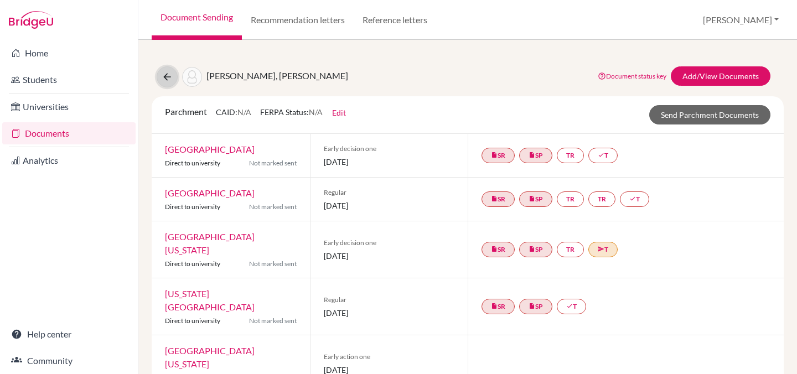
click at [172, 76] on icon at bounding box center [167, 76] width 11 height 11
